Goal: Information Seeking & Learning: Find specific fact

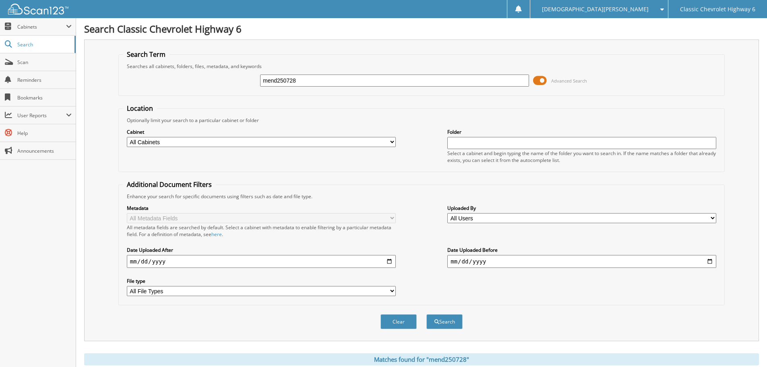
click at [318, 83] on input "mend250728" at bounding box center [394, 81] width 269 height 12
type input "alaz250628"
click at [427, 314] on button "Search" at bounding box center [445, 321] width 36 height 15
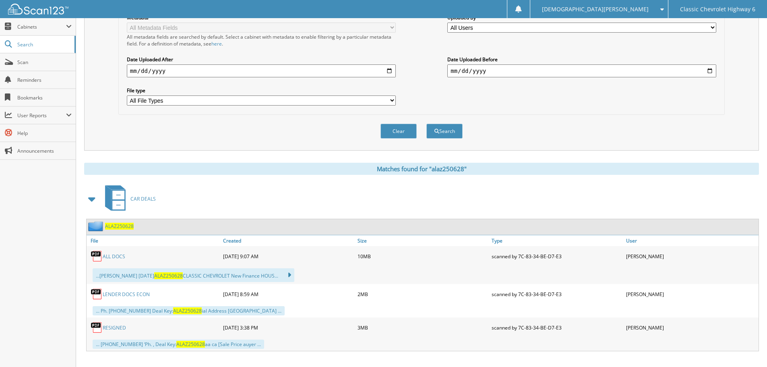
scroll to position [199, 0]
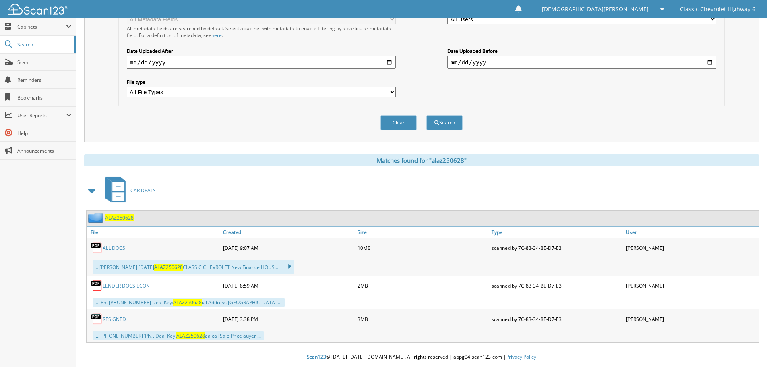
click at [111, 251] on link "ALL DOCS" at bounding box center [114, 248] width 23 height 7
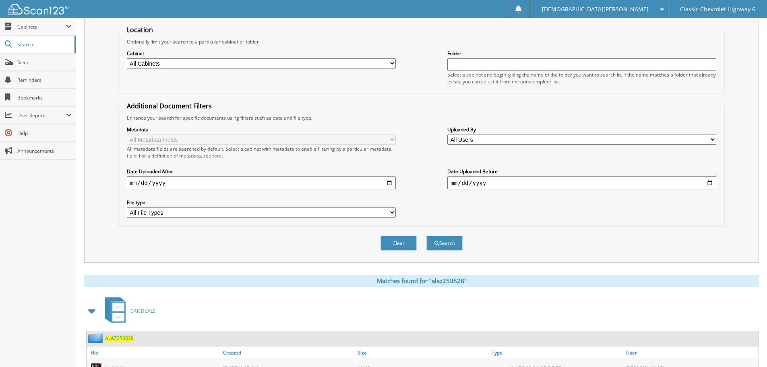
scroll to position [0, 0]
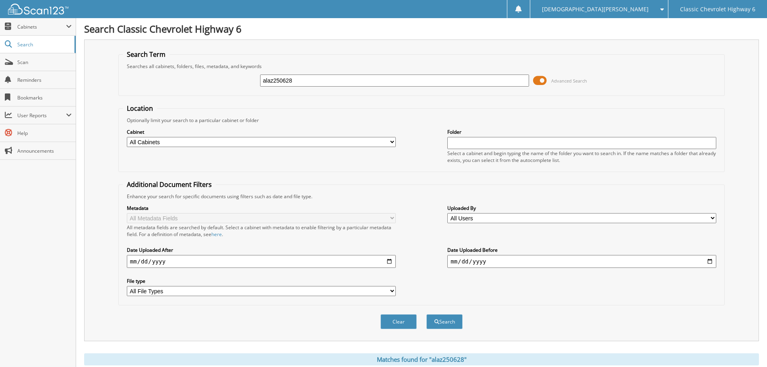
click at [308, 79] on input "alaz250628" at bounding box center [394, 81] width 269 height 12
type input "hern250716"
click at [427, 314] on button "Search" at bounding box center [445, 321] width 36 height 15
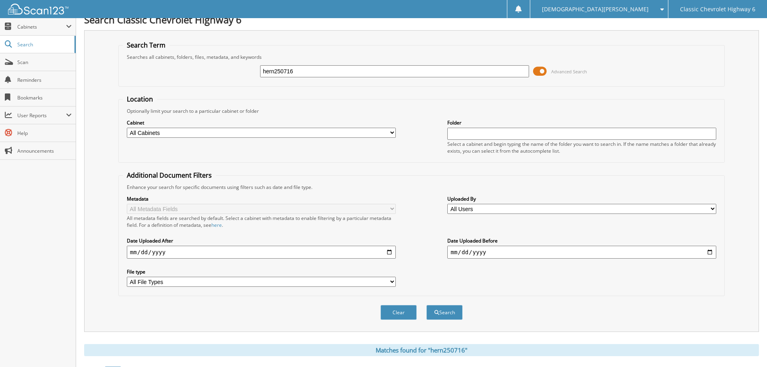
scroll to position [166, 0]
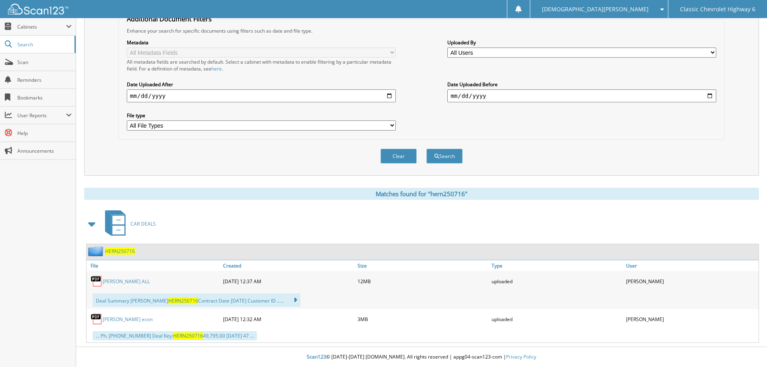
click at [138, 281] on link "HERNANDEZ GONZALEZ ALL" at bounding box center [126, 281] width 47 height 7
